Goal: Use online tool/utility

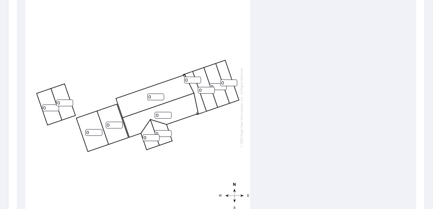
scroll to position [268, 0]
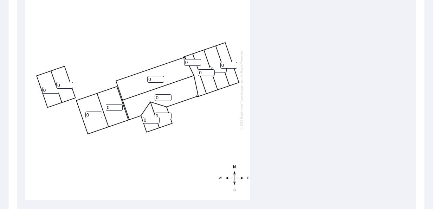
click at [54, 88] on input "0" at bounding box center [50, 90] width 17 height 7
click at [54, 88] on input "1" at bounding box center [50, 90] width 17 height 7
type input "2"
click at [54, 88] on input "2" at bounding box center [50, 90] width 17 height 7
drag, startPoint x: 60, startPoint y: 85, endPoint x: 76, endPoint y: 84, distance: 15.2
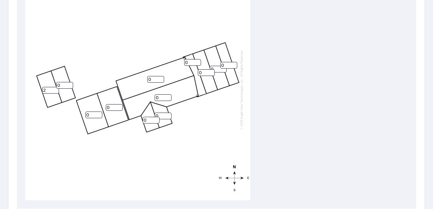
click at [60, 85] on input "0" at bounding box center [64, 85] width 17 height 7
click at [72, 84] on input "1" at bounding box center [64, 85] width 17 height 7
type input "2"
click at [72, 84] on input "2" at bounding box center [64, 85] width 17 height 7
click at [98, 114] on input "1" at bounding box center [93, 114] width 17 height 7
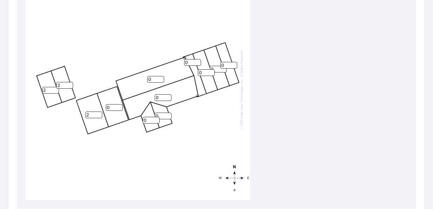
type input "2"
click at [98, 114] on input "2" at bounding box center [93, 114] width 17 height 7
click at [121, 105] on input "1" at bounding box center [114, 107] width 17 height 7
type input "2"
click at [121, 105] on input "2" at bounding box center [114, 107] width 17 height 7
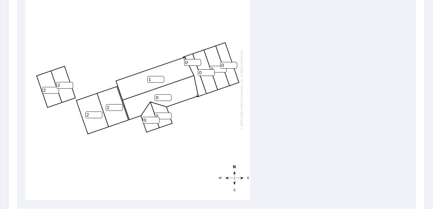
click at [162, 79] on input "1" at bounding box center [155, 79] width 17 height 7
click at [162, 79] on input "2" at bounding box center [155, 79] width 17 height 7
type input "3"
click at [162, 79] on input "3" at bounding box center [155, 79] width 17 height 7
click at [168, 96] on input "1" at bounding box center [163, 97] width 17 height 7
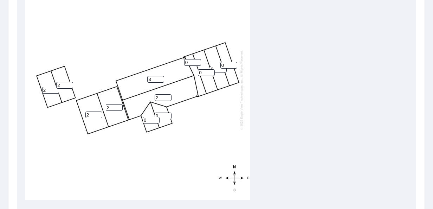
click at [168, 96] on input "2" at bounding box center [163, 97] width 17 height 7
type input "3"
click at [168, 96] on input "3" at bounding box center [163, 97] width 17 height 7
click at [168, 114] on input "1" at bounding box center [163, 116] width 17 height 7
click at [168, 114] on input "2" at bounding box center [163, 116] width 17 height 7
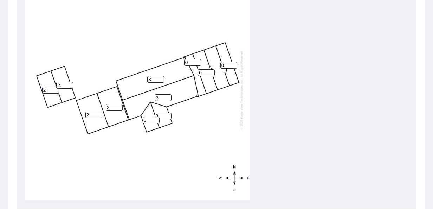
type input "3"
click at [168, 114] on input "3" at bounding box center [163, 116] width 17 height 7
click at [156, 118] on input "1" at bounding box center [151, 120] width 17 height 7
click at [156, 118] on input "2" at bounding box center [151, 120] width 17 height 7
type input "3"
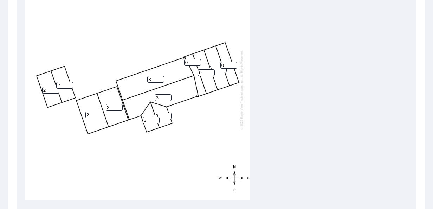
click at [156, 118] on input "3" at bounding box center [151, 120] width 17 height 7
click at [192, 64] on input "0" at bounding box center [192, 62] width 17 height 7
type input "18"
click at [235, 65] on input "0" at bounding box center [228, 65] width 17 height 7
type input "18"
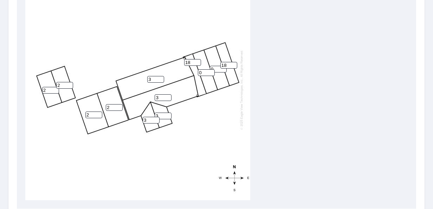
click at [208, 73] on input "0" at bounding box center [206, 72] width 17 height 7
type input "5"
click at [215, 69] on input "0" at bounding box center [218, 69] width 17 height 7
type input "5"
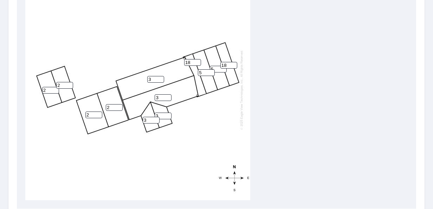
click at [190, 61] on input "18" at bounding box center [192, 62] width 17 height 7
click at [199, 60] on input "19" at bounding box center [192, 62] width 17 height 7
click at [199, 60] on input "20" at bounding box center [192, 62] width 17 height 7
click at [198, 60] on input "21" at bounding box center [192, 62] width 17 height 7
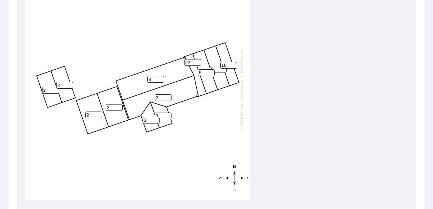
click at [198, 60] on input "22" at bounding box center [192, 62] width 17 height 7
click at [198, 60] on input "23" at bounding box center [192, 62] width 17 height 7
type input "24"
click at [198, 60] on input "24" at bounding box center [192, 62] width 17 height 7
click at [233, 64] on input "19" at bounding box center [228, 65] width 17 height 7
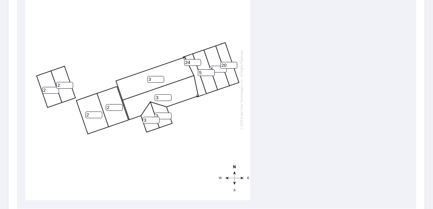
click at [233, 64] on input "20" at bounding box center [228, 65] width 17 height 7
click at [233, 64] on input "21" at bounding box center [228, 65] width 17 height 7
click at [233, 64] on input "22" at bounding box center [228, 65] width 17 height 7
click at [233, 64] on input "23" at bounding box center [228, 65] width 17 height 7
type input "24"
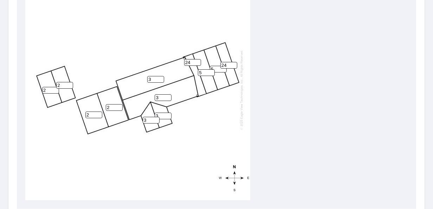
click at [233, 64] on input "24" at bounding box center [228, 65] width 17 height 7
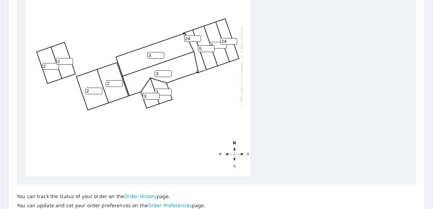
scroll to position [353, 0]
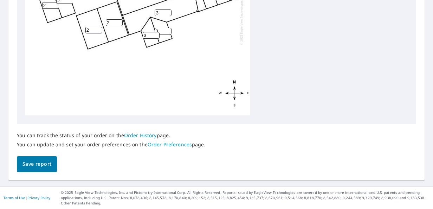
click at [42, 165] on span "Save report" at bounding box center [37, 164] width 29 height 9
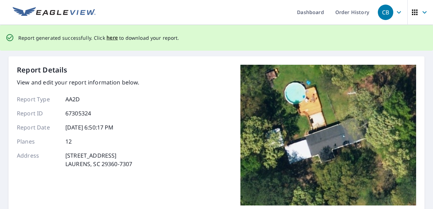
scroll to position [0, 0]
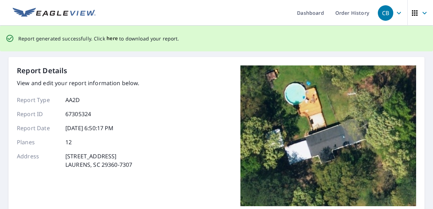
click at [110, 38] on span "here" at bounding box center [113, 38] width 12 height 9
